Goal: Task Accomplishment & Management: Complete application form

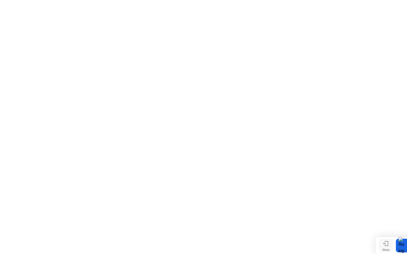
click at [384, 248] on div "Show" at bounding box center [385, 249] width 7 height 3
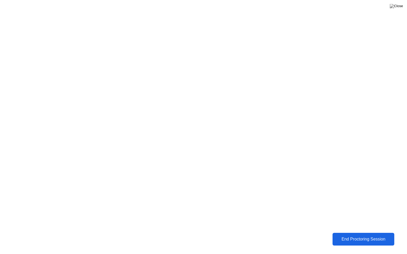
click at [361, 239] on div "End Proctoring Session" at bounding box center [363, 239] width 59 height 5
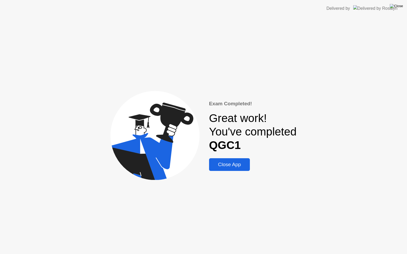
click at [400, 7] on img at bounding box center [395, 6] width 13 height 4
